Goal: Check status: Check status

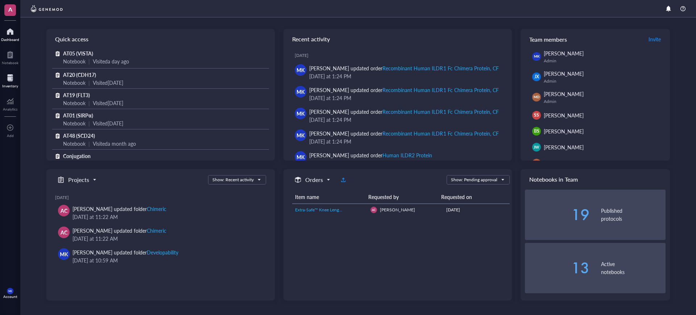
click at [11, 78] on div at bounding box center [10, 78] width 16 height 12
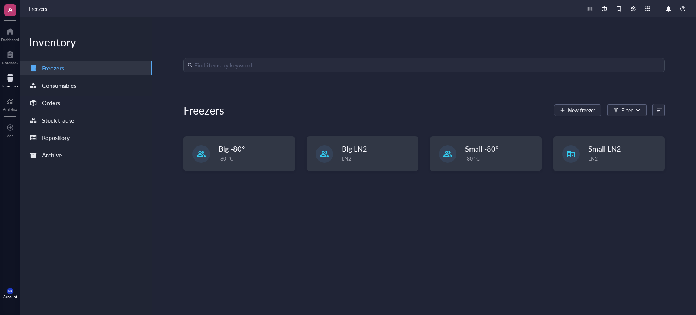
click at [87, 104] on div "Orders" at bounding box center [86, 103] width 132 height 15
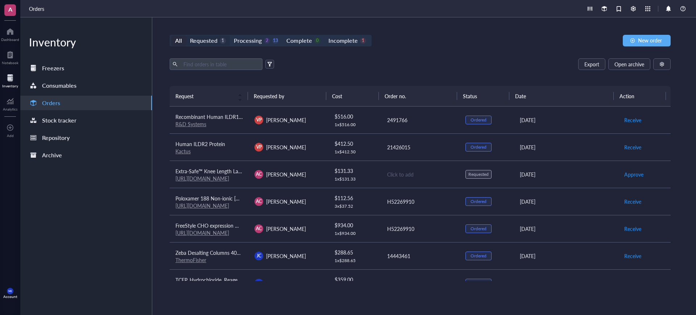
click at [203, 41] on div "Requested" at bounding box center [204, 41] width 28 height 10
click at [186, 36] on input "Requested 1" at bounding box center [186, 36] width 0 height 0
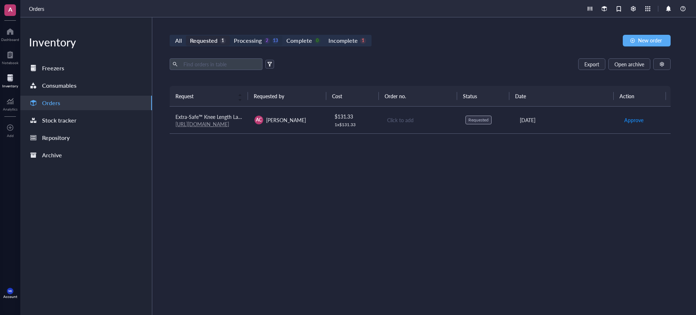
click at [272, 36] on div "Processing 2 13" at bounding box center [256, 41] width 45 height 10
click at [230, 36] on input "Processing 2 13" at bounding box center [230, 36] width 0 height 0
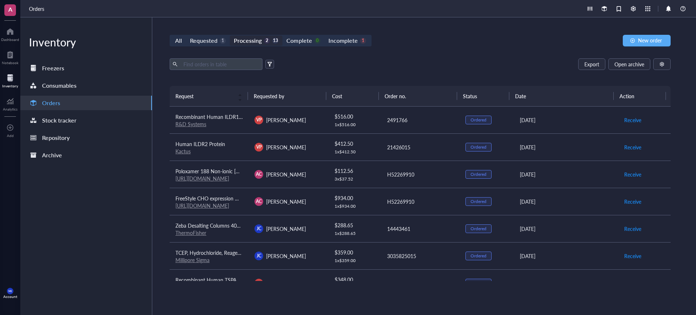
click at [401, 68] on div "Export Open archive Requester Requested on Source / Vendor Last updated" at bounding box center [420, 72] width 501 height 28
click at [180, 37] on div "All" at bounding box center [178, 41] width 7 height 10
click at [171, 36] on input "All" at bounding box center [171, 36] width 0 height 0
